Goal: Task Accomplishment & Management: Manage account settings

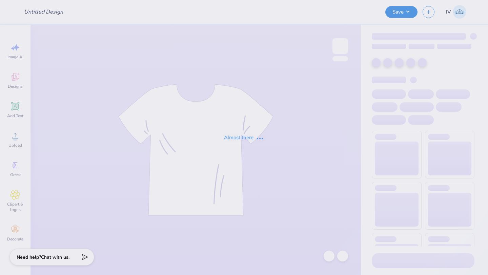
type input "[PERSON_NAME] : [US_STATE] Tech"
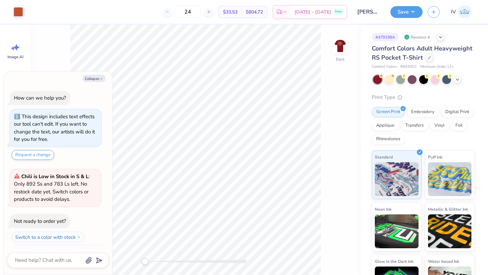
scroll to position [12, 0]
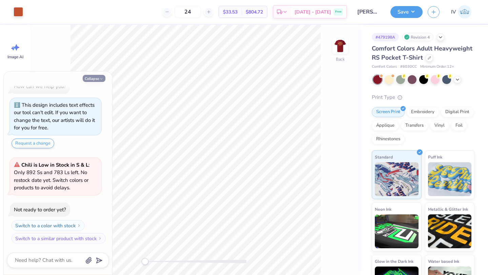
click at [92, 78] on button "Collapse" at bounding box center [94, 78] width 23 height 7
type textarea "x"
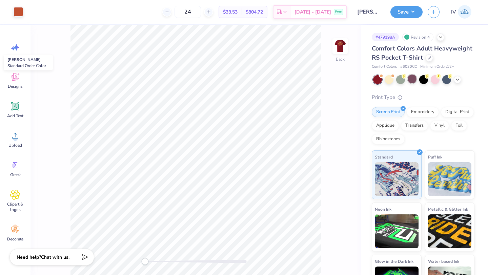
click at [411, 79] on div at bounding box center [412, 79] width 9 height 9
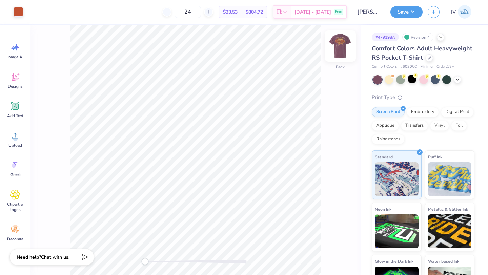
click at [340, 46] on img at bounding box center [340, 46] width 27 height 27
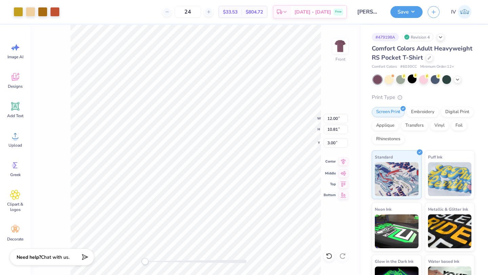
click at [343, 160] on icon at bounding box center [343, 162] width 9 height 8
click at [341, 47] on img at bounding box center [340, 46] width 27 height 27
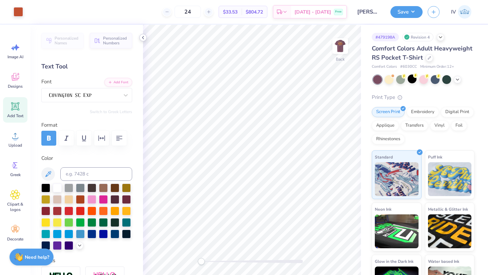
click at [144, 35] on icon at bounding box center [142, 37] width 5 height 5
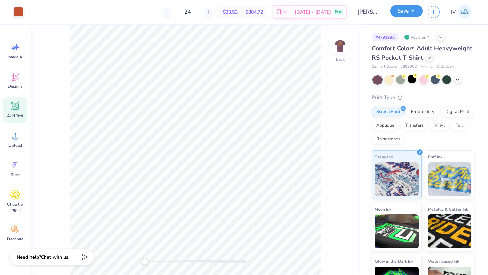
click at [411, 14] on button "Save" at bounding box center [407, 11] width 32 height 12
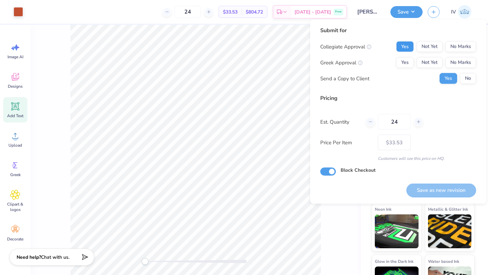
click at [405, 47] on button "Yes" at bounding box center [405, 46] width 18 height 11
click at [462, 47] on button "No Marks" at bounding box center [461, 46] width 31 height 11
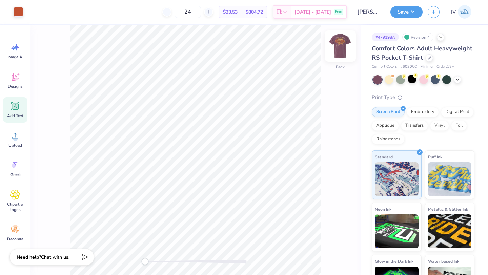
click at [341, 44] on img at bounding box center [340, 46] width 27 height 27
click at [340, 51] on img at bounding box center [340, 46] width 27 height 27
click at [409, 14] on button "Save" at bounding box center [407, 12] width 32 height 12
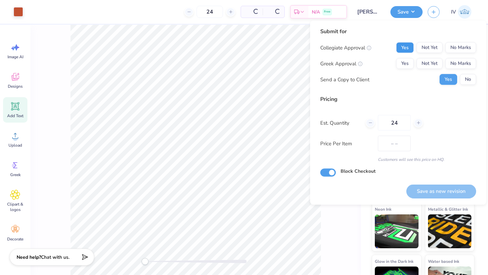
click at [401, 49] on button "Yes" at bounding box center [405, 47] width 18 height 11
click at [456, 63] on button "No Marks" at bounding box center [461, 63] width 31 height 11
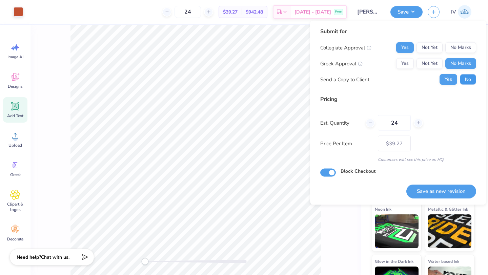
click at [468, 82] on button "No" at bounding box center [468, 79] width 16 height 11
click at [430, 192] on button "Save as new revision" at bounding box center [442, 191] width 70 height 14
type input "$39.27"
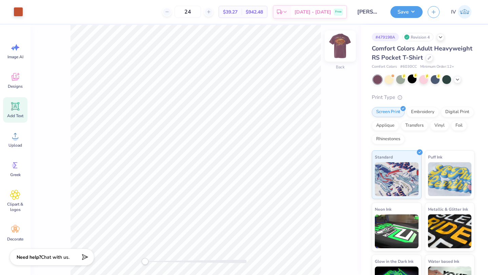
click at [343, 45] on img at bounding box center [340, 46] width 27 height 27
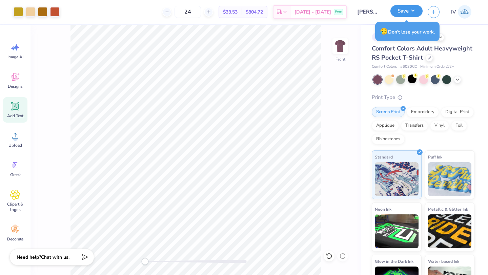
click at [406, 13] on button "Save" at bounding box center [407, 11] width 32 height 12
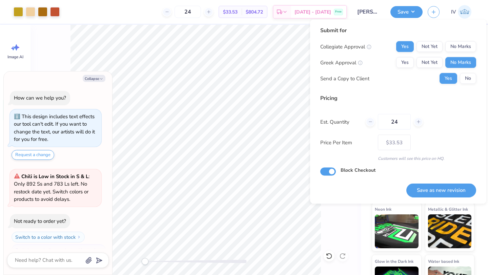
scroll to position [38, 0]
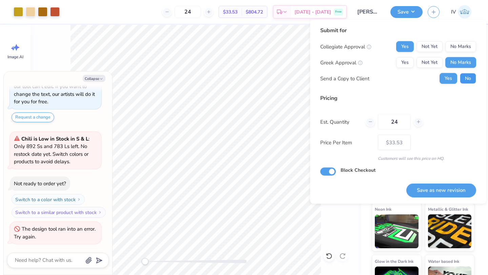
click at [470, 81] on button "No" at bounding box center [468, 78] width 16 height 11
click at [428, 193] on button "Save as new revision" at bounding box center [442, 190] width 70 height 14
type textarea "x"
type input "– –"
type textarea "x"
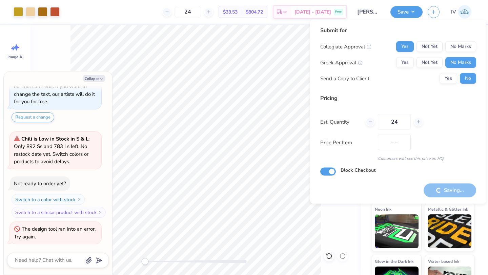
type input "$33.53"
type textarea "x"
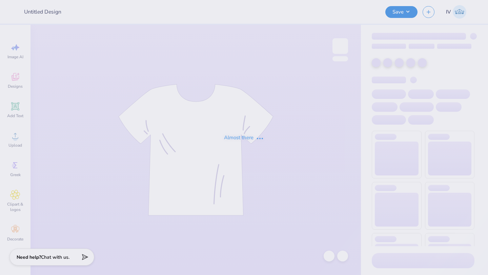
type input "[PERSON_NAME] : [US_STATE] Tech"
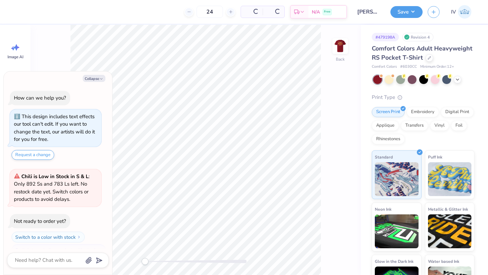
scroll to position [12, 0]
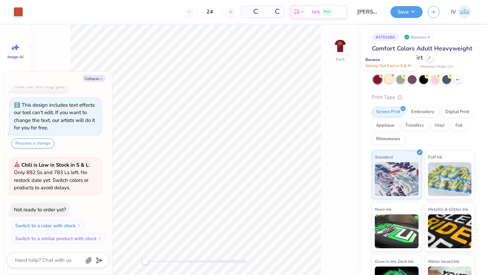
click at [390, 79] on div at bounding box center [389, 79] width 9 height 9
click at [457, 79] on polyline at bounding box center [457, 79] width 3 height 1
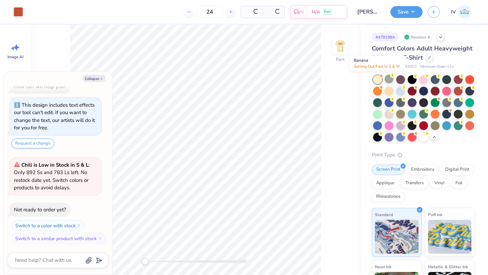
click at [376, 78] on div at bounding box center [377, 79] width 9 height 9
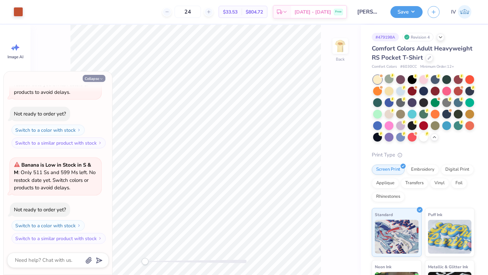
click at [94, 76] on button "Collapse" at bounding box center [94, 78] width 23 height 7
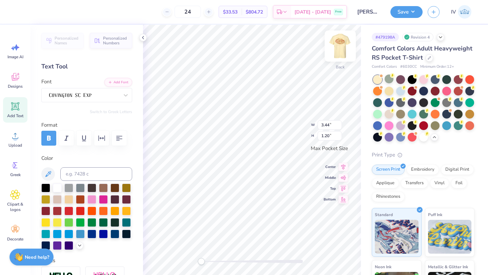
click at [336, 52] on img at bounding box center [340, 46] width 27 height 27
click at [345, 48] on img at bounding box center [340, 46] width 27 height 27
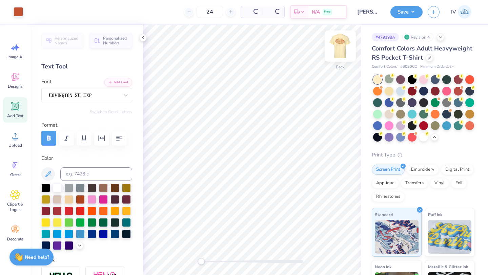
click at [342, 50] on img at bounding box center [340, 46] width 27 height 27
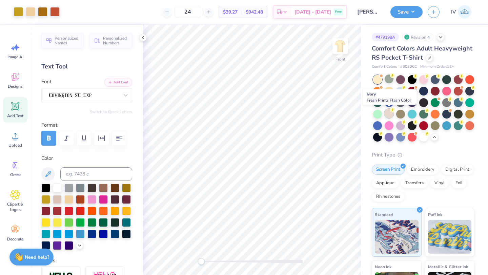
click at [387, 117] on div at bounding box center [389, 113] width 9 height 9
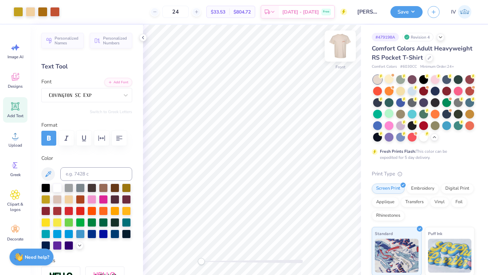
click at [340, 47] on img at bounding box center [340, 46] width 27 height 27
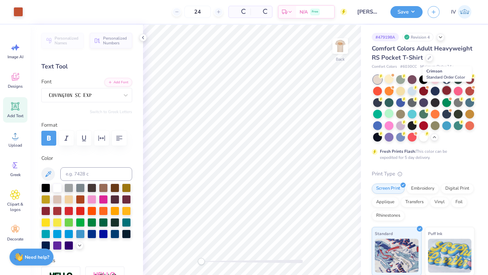
click at [447, 91] on div at bounding box center [447, 90] width 9 height 9
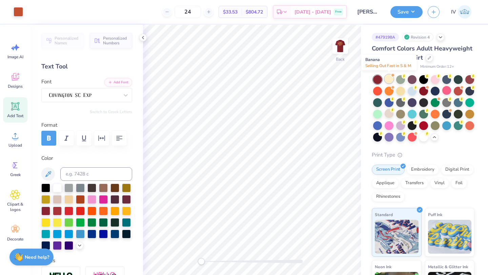
click at [388, 79] on div at bounding box center [389, 79] width 9 height 9
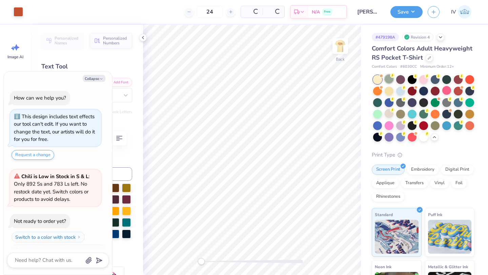
scroll to position [299, 0]
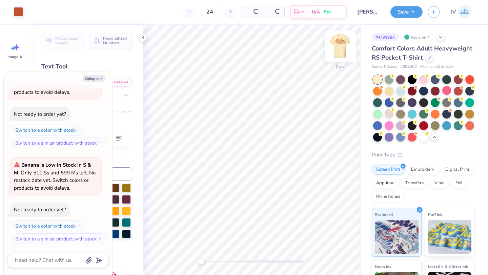
click at [339, 54] on img at bounding box center [340, 46] width 27 height 27
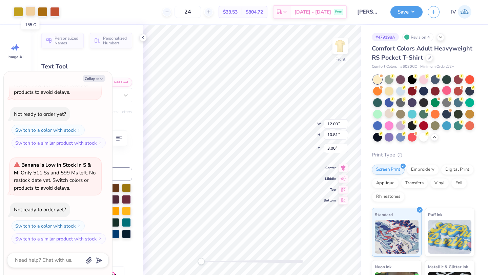
click at [33, 13] on div at bounding box center [30, 10] width 9 height 9
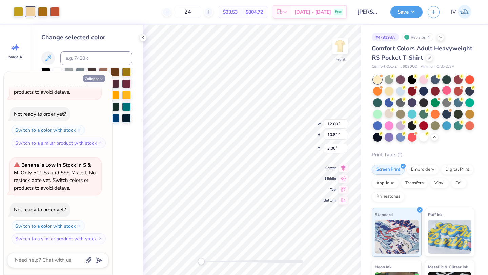
click at [92, 77] on button "Collapse" at bounding box center [94, 78] width 23 height 7
type textarea "x"
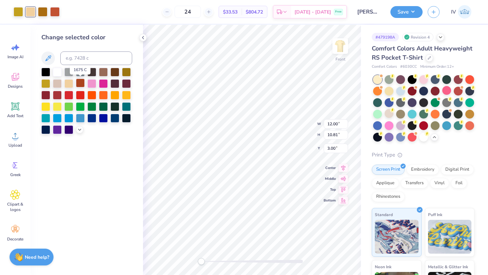
click at [78, 83] on div at bounding box center [80, 83] width 9 height 9
click at [70, 86] on div at bounding box center [68, 83] width 9 height 9
click at [129, 83] on div at bounding box center [126, 83] width 9 height 9
click at [55, 94] on div at bounding box center [57, 94] width 9 height 9
click at [45, 95] on div at bounding box center [45, 94] width 9 height 9
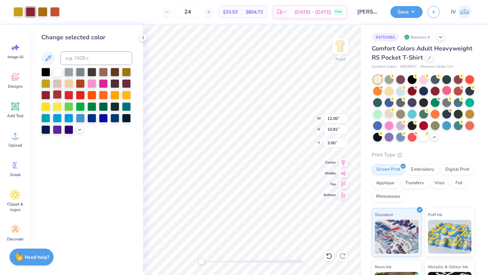
click at [57, 94] on div at bounding box center [57, 94] width 9 height 9
click at [71, 84] on div at bounding box center [68, 83] width 9 height 9
click at [55, 85] on div at bounding box center [57, 83] width 9 height 9
click at [71, 83] on div at bounding box center [68, 83] width 9 height 9
click at [80, 129] on icon at bounding box center [79, 128] width 5 height 5
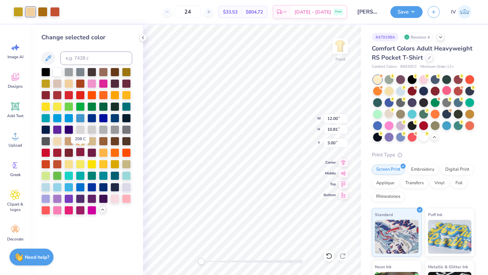
click at [81, 152] on div at bounding box center [80, 152] width 9 height 9
click at [56, 155] on div at bounding box center [57, 152] width 9 height 9
click at [55, 152] on div at bounding box center [57, 152] width 9 height 9
click at [79, 152] on div at bounding box center [80, 152] width 9 height 9
click at [92, 154] on div at bounding box center [91, 152] width 9 height 9
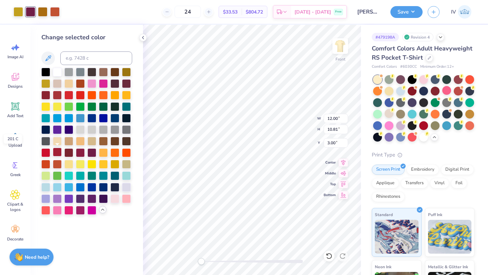
click at [59, 153] on div at bounding box center [57, 152] width 9 height 9
click at [92, 198] on div at bounding box center [91, 198] width 9 height 9
click at [71, 85] on div at bounding box center [68, 83] width 9 height 9
click at [144, 38] on icon at bounding box center [142, 37] width 5 height 5
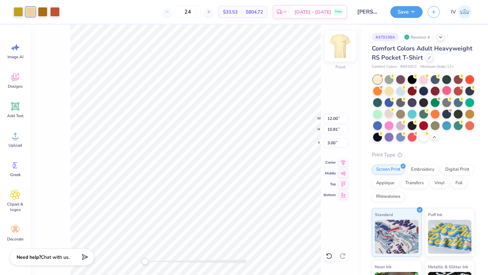
click at [348, 49] on img at bounding box center [340, 46] width 27 height 27
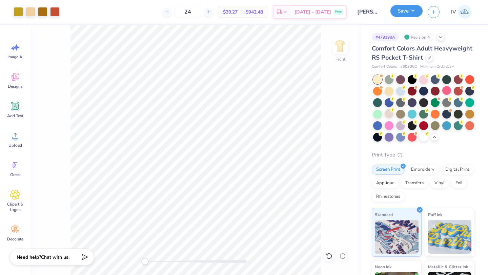
click at [407, 14] on button "Save" at bounding box center [407, 11] width 32 height 12
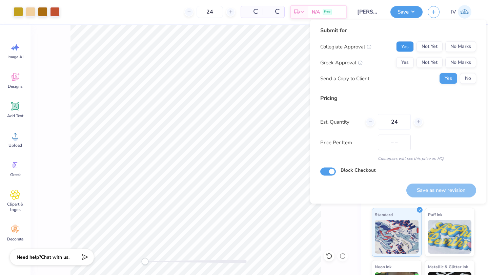
click at [406, 45] on button "Yes" at bounding box center [405, 46] width 18 height 11
click at [463, 77] on button "No" at bounding box center [468, 78] width 16 height 11
click at [455, 47] on button "No Marks" at bounding box center [461, 46] width 31 height 11
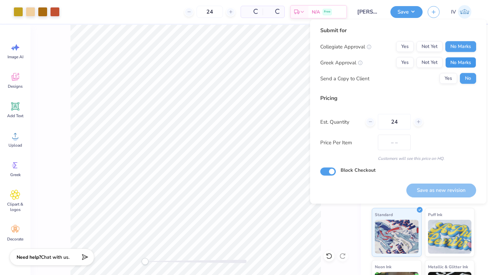
click at [455, 64] on button "No Marks" at bounding box center [461, 62] width 31 height 11
click at [430, 190] on button "Save as new revision" at bounding box center [442, 190] width 70 height 14
type input "$39.27"
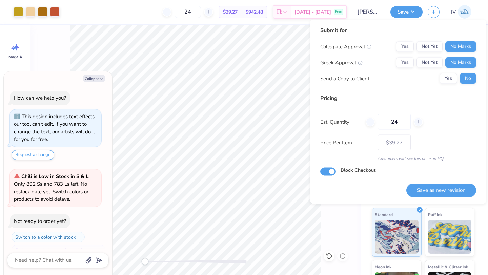
scroll to position [325, 0]
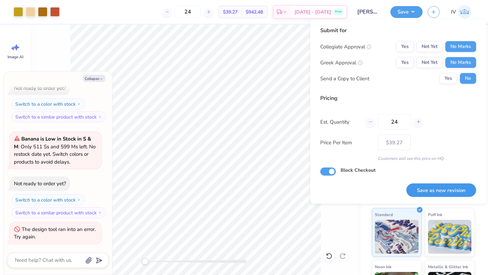
click at [439, 193] on button "Save as new revision" at bounding box center [442, 190] width 70 height 14
type textarea "x"
type input "– –"
type textarea "x"
type input "$39.27"
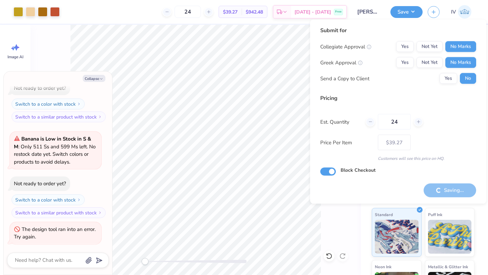
type textarea "x"
